Goal: Task Accomplishment & Management: Use online tool/utility

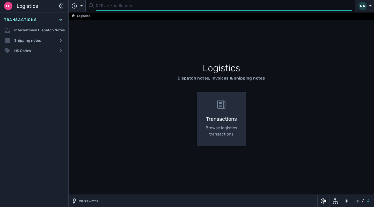
click at [123, 8] on input "text" at bounding box center [224, 6] width 256 height 10
type input "1104204"
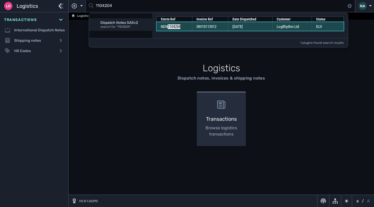
click at [230, 27] on td "[DATE]" at bounding box center [250, 26] width 44 height 9
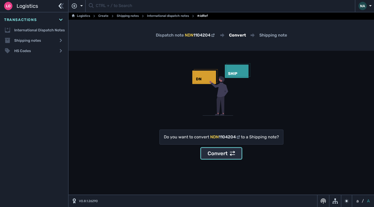
click at [218, 155] on div "Convert" at bounding box center [221, 153] width 27 height 8
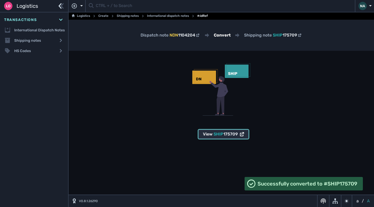
click at [221, 136] on span "SHIP" at bounding box center [219, 133] width 10 height 5
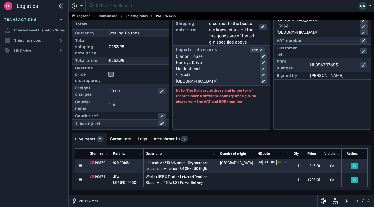
scroll to position [43, 0]
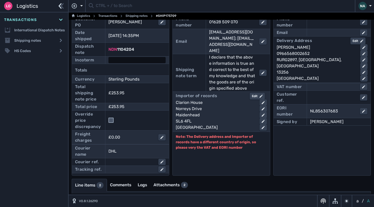
click at [133, 60] on div at bounding box center [136, 60] width 57 height 6
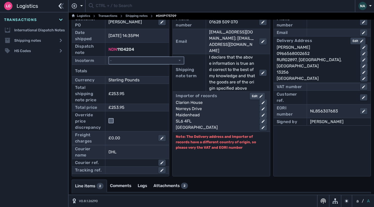
click at [133, 61] on select "- Ex Works - EXW Free Carrier - FCA Carriage Paid To - CPT Carriage Insurance P…" at bounding box center [146, 60] width 75 height 7
select select "[object Object]"
click at [109, 57] on select "- Ex Works - EXW Free Carrier - FCA Carriage Paid To - CPT Carriage Insurance P…" at bounding box center [146, 60] width 75 height 7
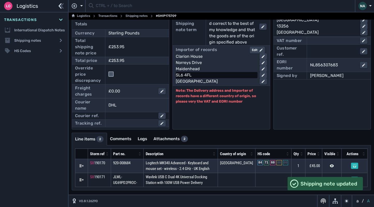
scroll to position [94, 0]
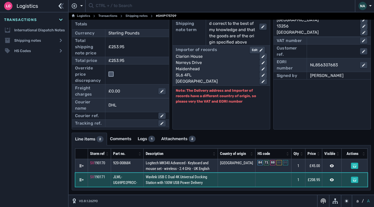
click at [192, 184] on span "Wavlink USB C Dual 4K Universal Docking Station with 100W USB Power Delivery" at bounding box center [176, 179] width 61 height 11
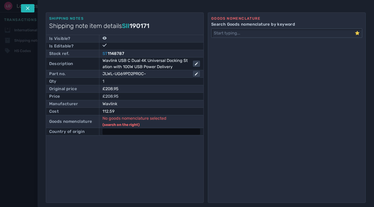
click at [119, 131] on div at bounding box center [152, 131] width 98 height 6
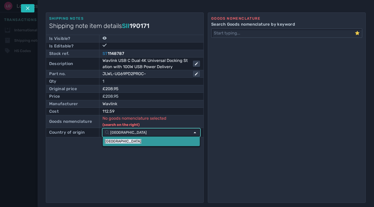
click at [117, 136] on link "[GEOGRAPHIC_DATA]" at bounding box center [151, 141] width 97 height 10
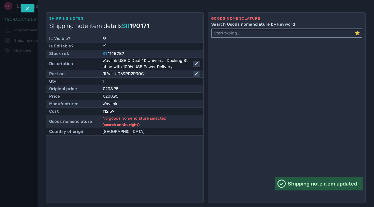
click at [239, 34] on input "Search Goods nomenclature by keyword" at bounding box center [283, 33] width 143 height 8
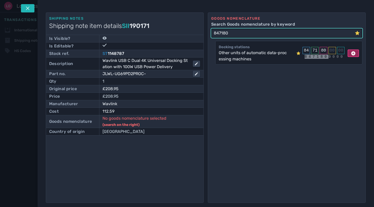
type input "847180"
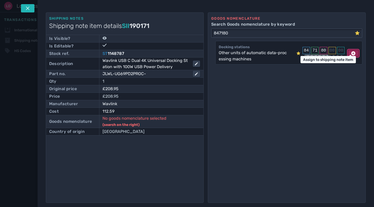
click at [352, 53] on icon at bounding box center [353, 53] width 4 height 4
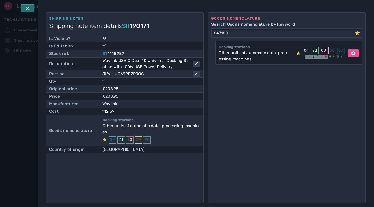
click at [28, 9] on icon at bounding box center [28, 8] width 4 height 4
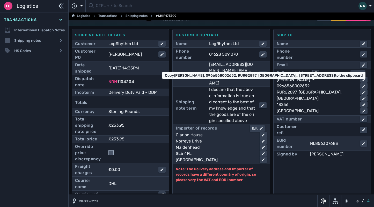
scroll to position [0, 0]
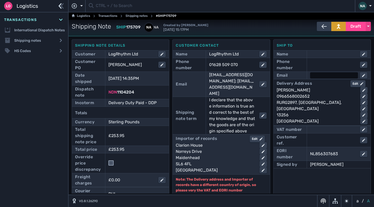
click at [317, 76] on div at bounding box center [334, 75] width 48 height 6
paste input "[PERSON_NAME][EMAIL_ADDRESS][DOMAIN_NAME]"
type input "[PERSON_NAME][EMAIL_ADDRESS][DOMAIN_NAME]"
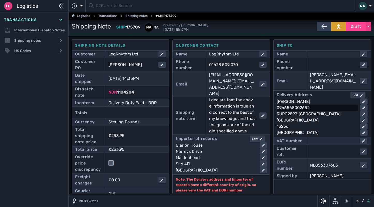
click at [328, 104] on div "Delivery Address Edit [PERSON_NAME] 0966568002652 RURG2897, [GEOGRAPHIC_DATA], …" at bounding box center [322, 114] width 91 height 44
click at [352, 27] on span "Draft" at bounding box center [355, 26] width 11 height 6
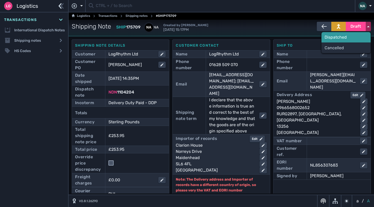
click at [334, 36] on div "Dispatched" at bounding box center [345, 37] width 49 height 10
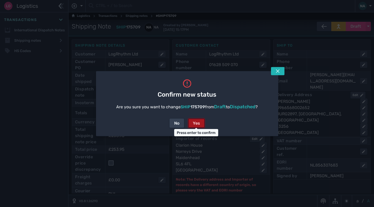
click at [200, 126] on button "Yes" at bounding box center [196, 122] width 17 height 9
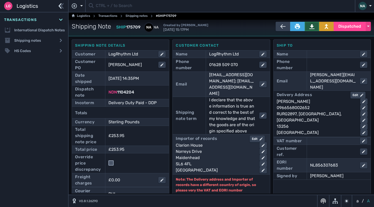
click at [305, 26] on button at bounding box center [312, 26] width 14 height 9
